Goal: Navigation & Orientation: Find specific page/section

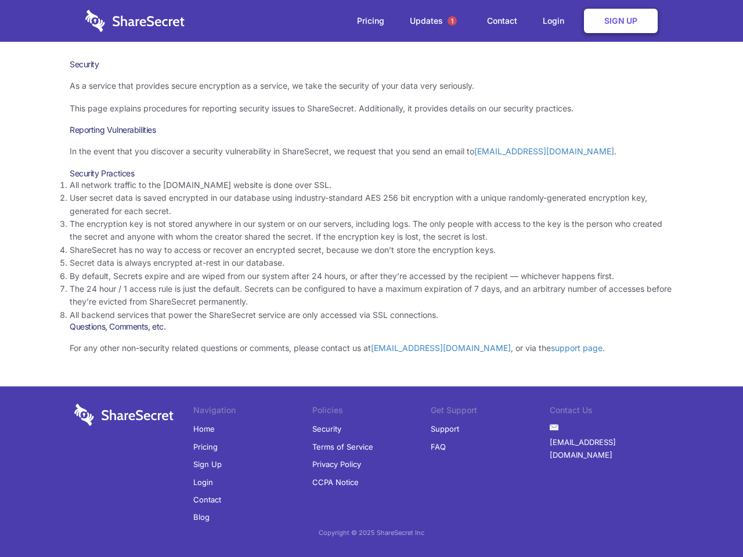
click at [372, 279] on li "By default, Secrets expire and are wiped from our system after 24 hours, or aft…" at bounding box center [372, 276] width 604 height 13
click at [452, 21] on span "1" at bounding box center [452, 20] width 9 height 9
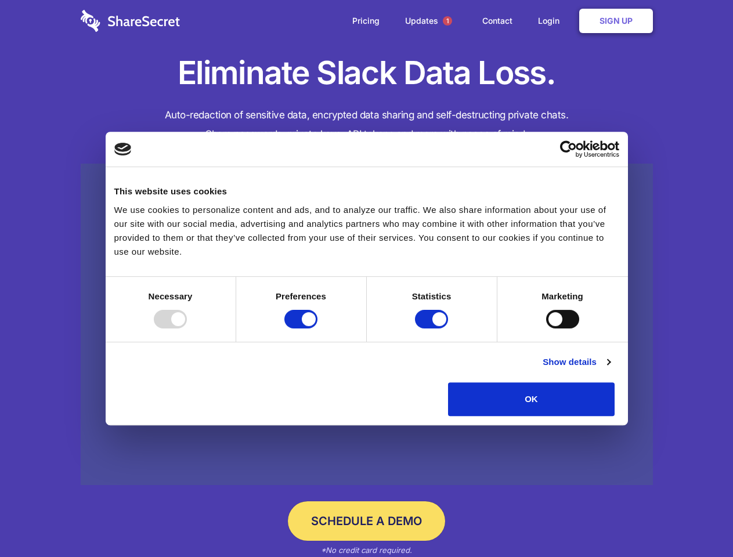
click at [187, 329] on div at bounding box center [170, 319] width 33 height 19
click at [318, 329] on input "Preferences" at bounding box center [300, 319] width 33 height 19
checkbox input "false"
click at [433, 329] on input "Statistics" at bounding box center [431, 319] width 33 height 19
checkbox input "false"
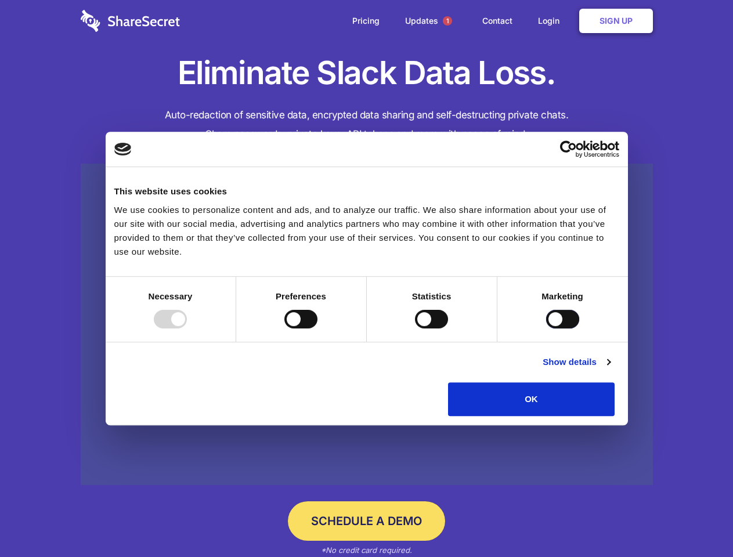
click at [546, 329] on input "Marketing" at bounding box center [562, 319] width 33 height 19
checkbox input "true"
click at [610, 369] on link "Show details" at bounding box center [576, 362] width 67 height 14
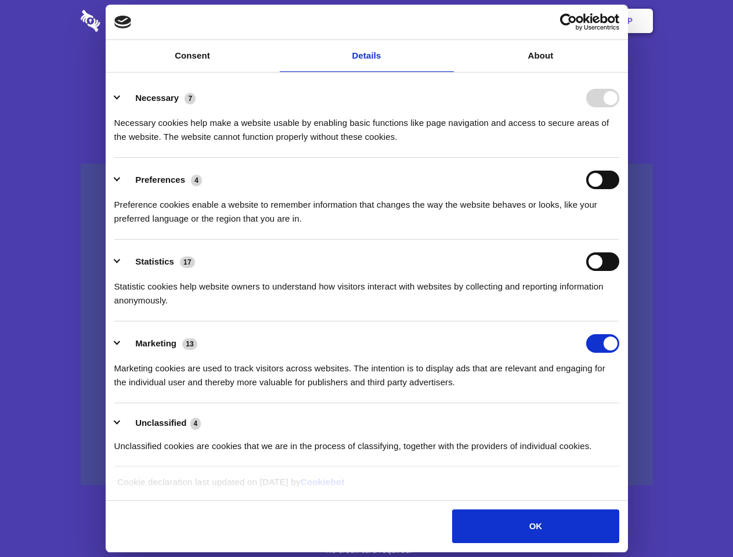
click at [619, 158] on li "Necessary 7 Necessary cookies help make a website usable by enabling basic func…" at bounding box center [366, 117] width 505 height 82
click at [447, 21] on span "1" at bounding box center [447, 20] width 9 height 9
